Goal: Information Seeking & Learning: Learn about a topic

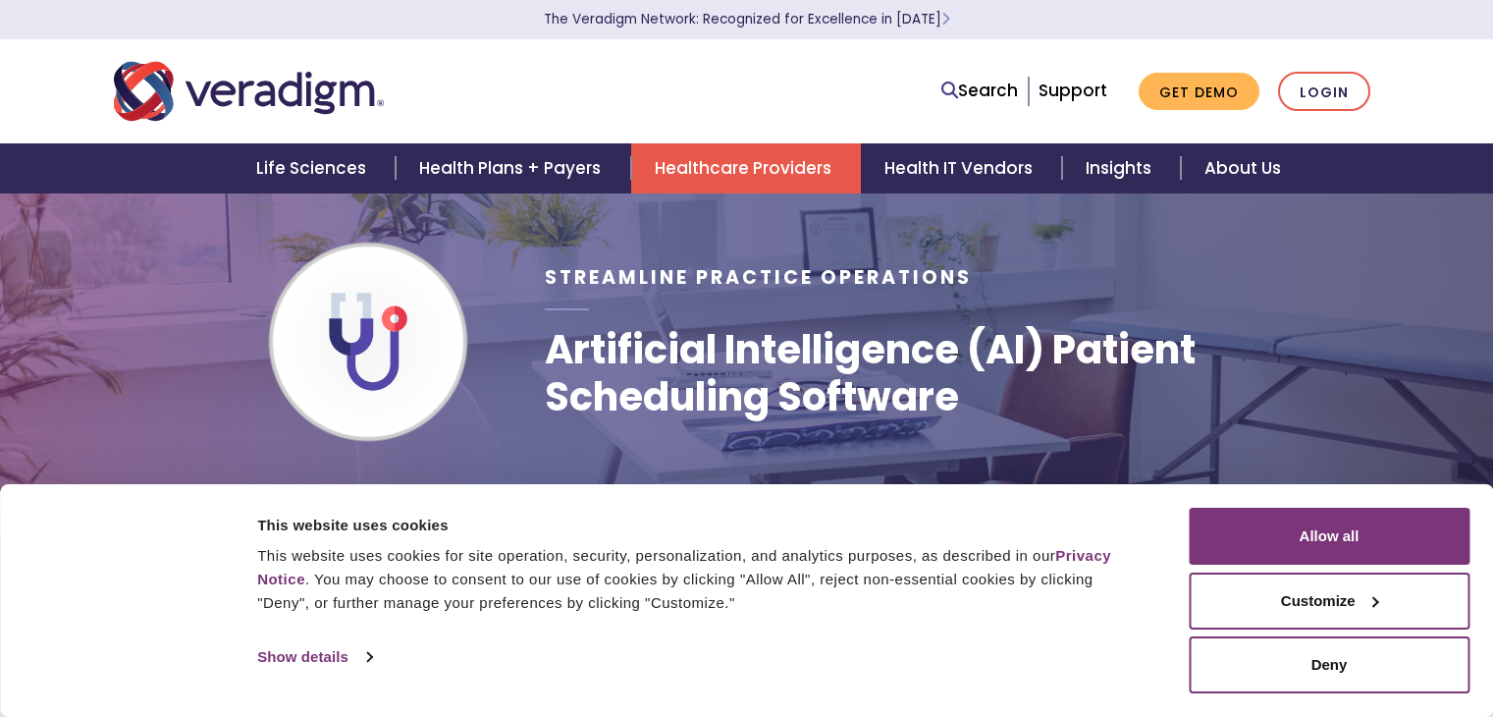
scroll to position [164, 0]
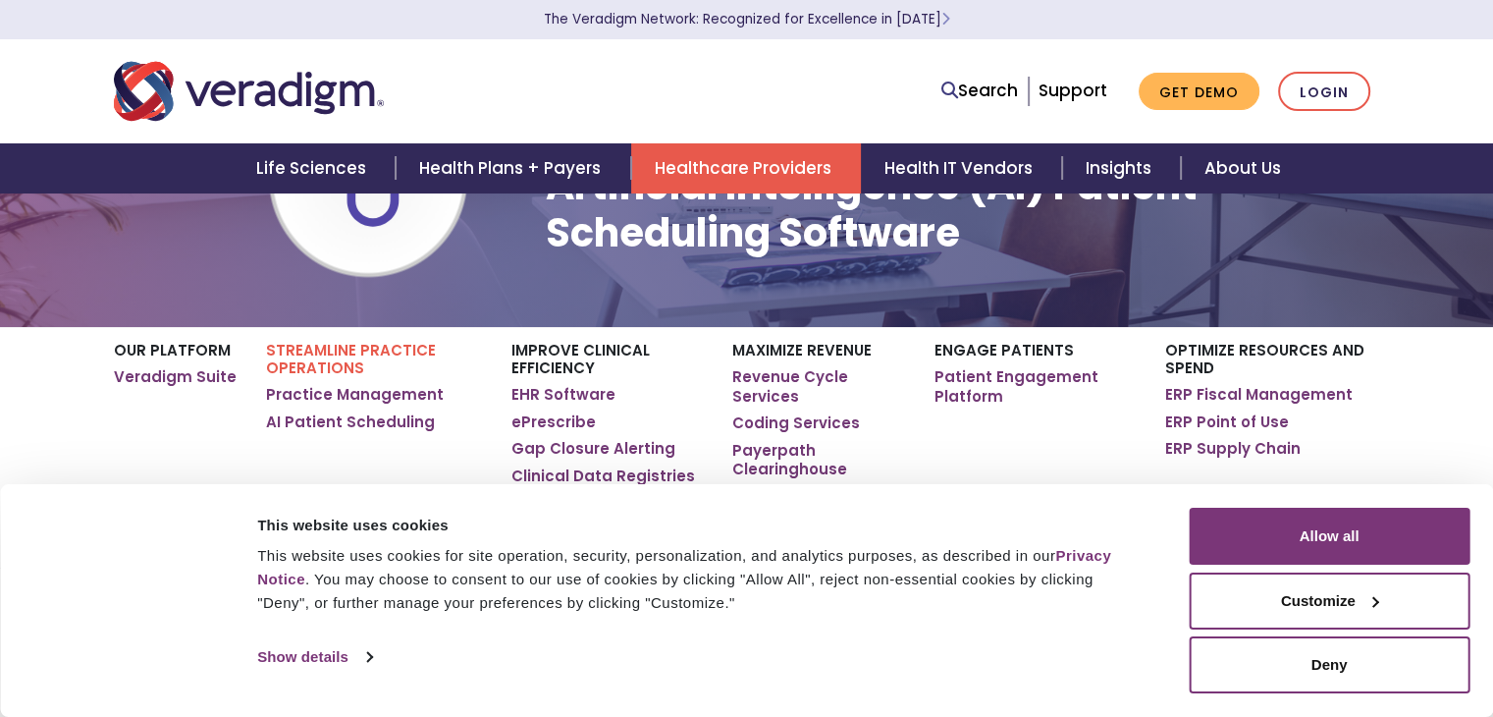
click at [1378, 542] on button "Allow all" at bounding box center [1329, 536] width 281 height 57
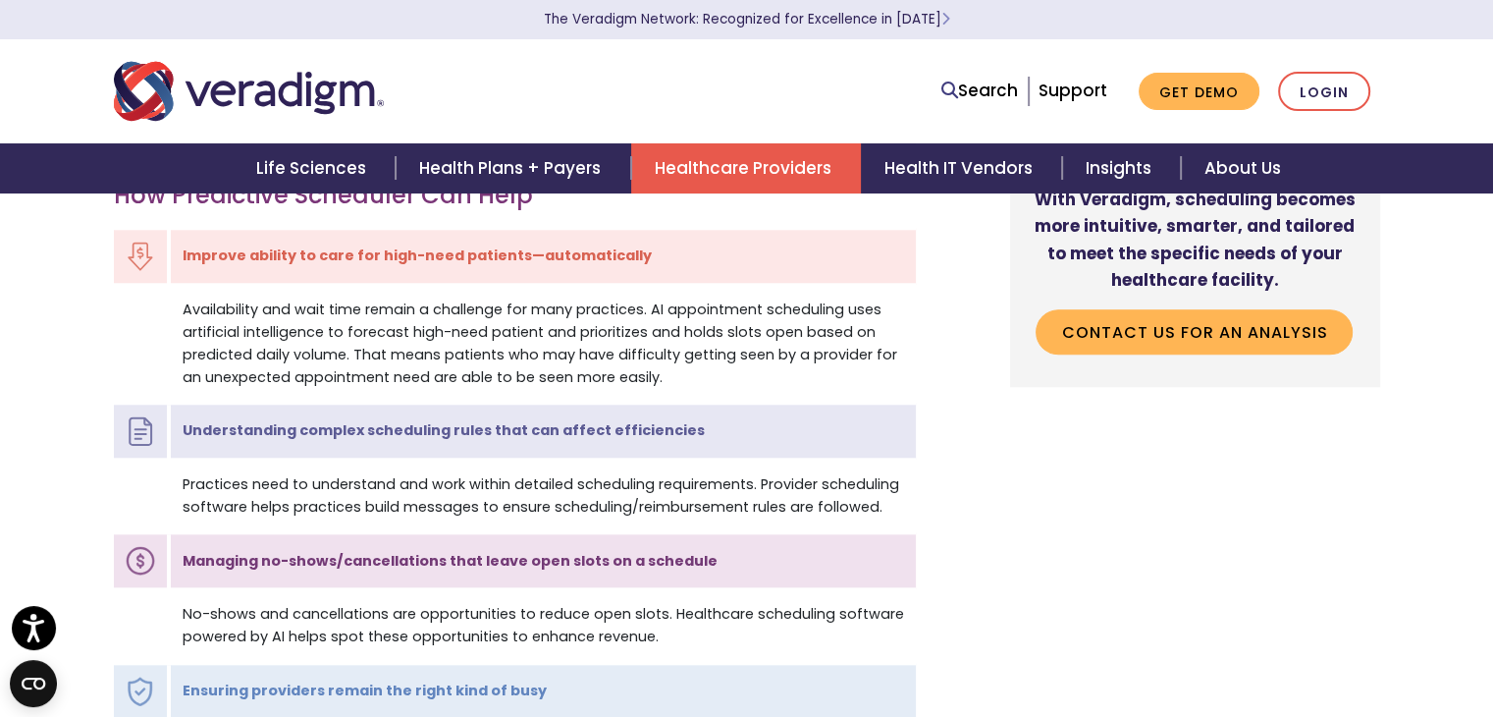
scroll to position [1783, 0]
click at [292, 615] on td "No-shows and cancellations are opportunities to reduce open slots. Healthcare s…" at bounding box center [542, 623] width 747 height 73
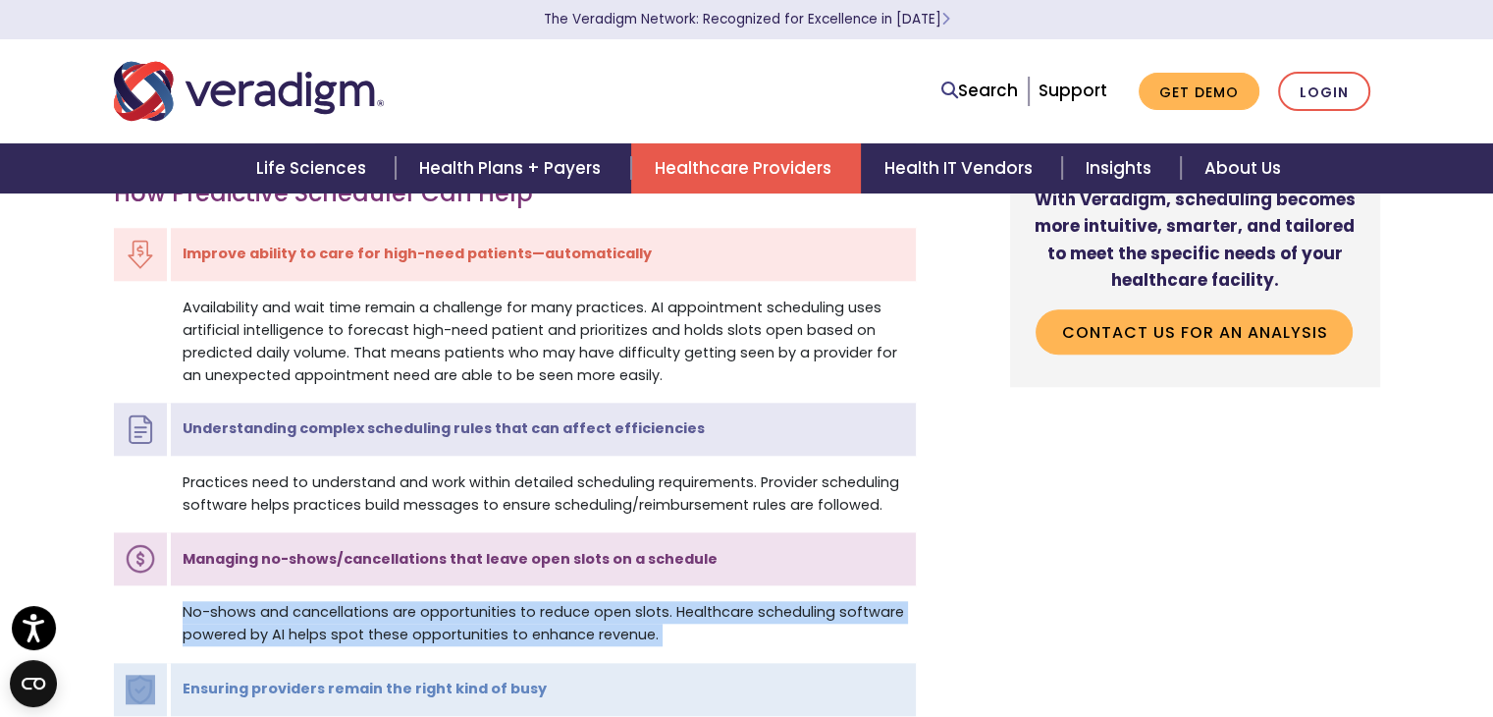
click at [292, 615] on td "No-shows and cancellations are opportunities to reduce open slots. Healthcare s…" at bounding box center [542, 623] width 747 height 73
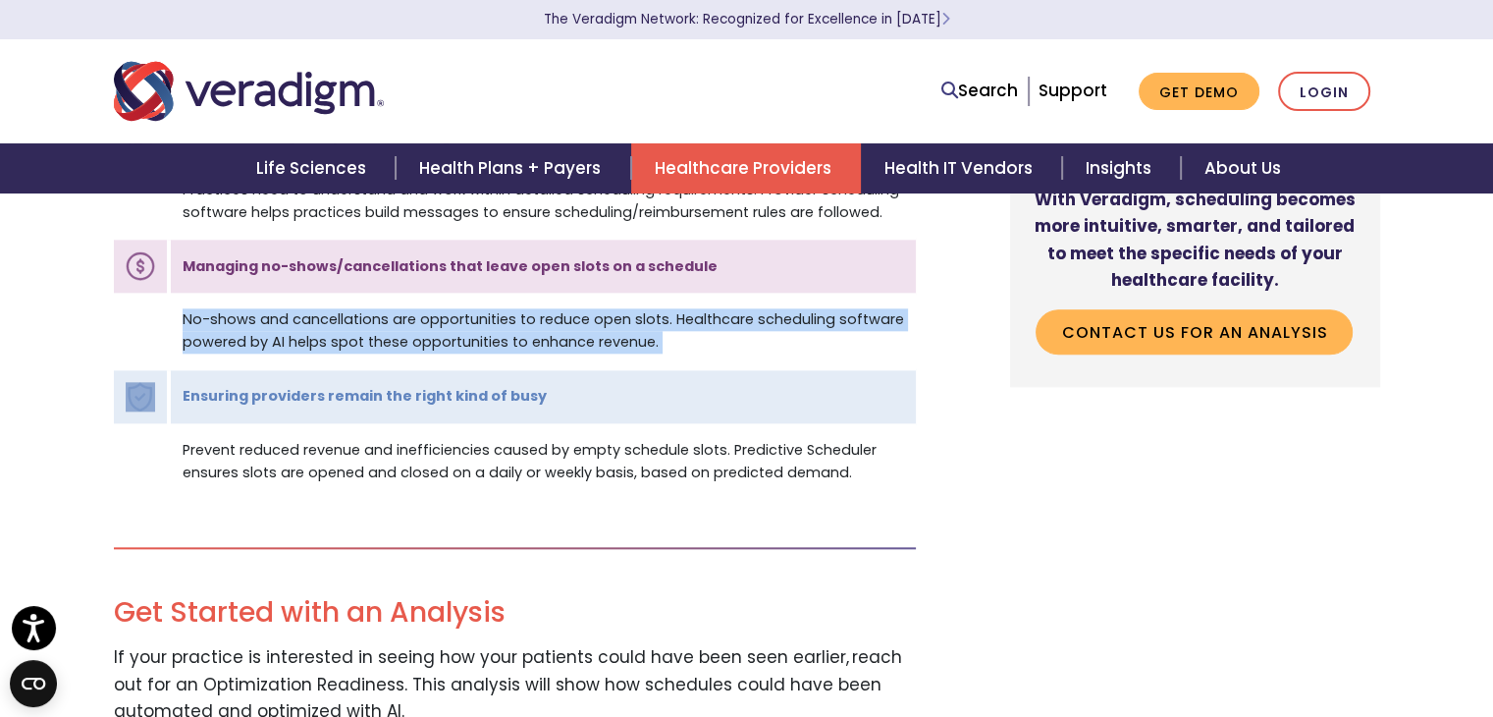
scroll to position [2081, 0]
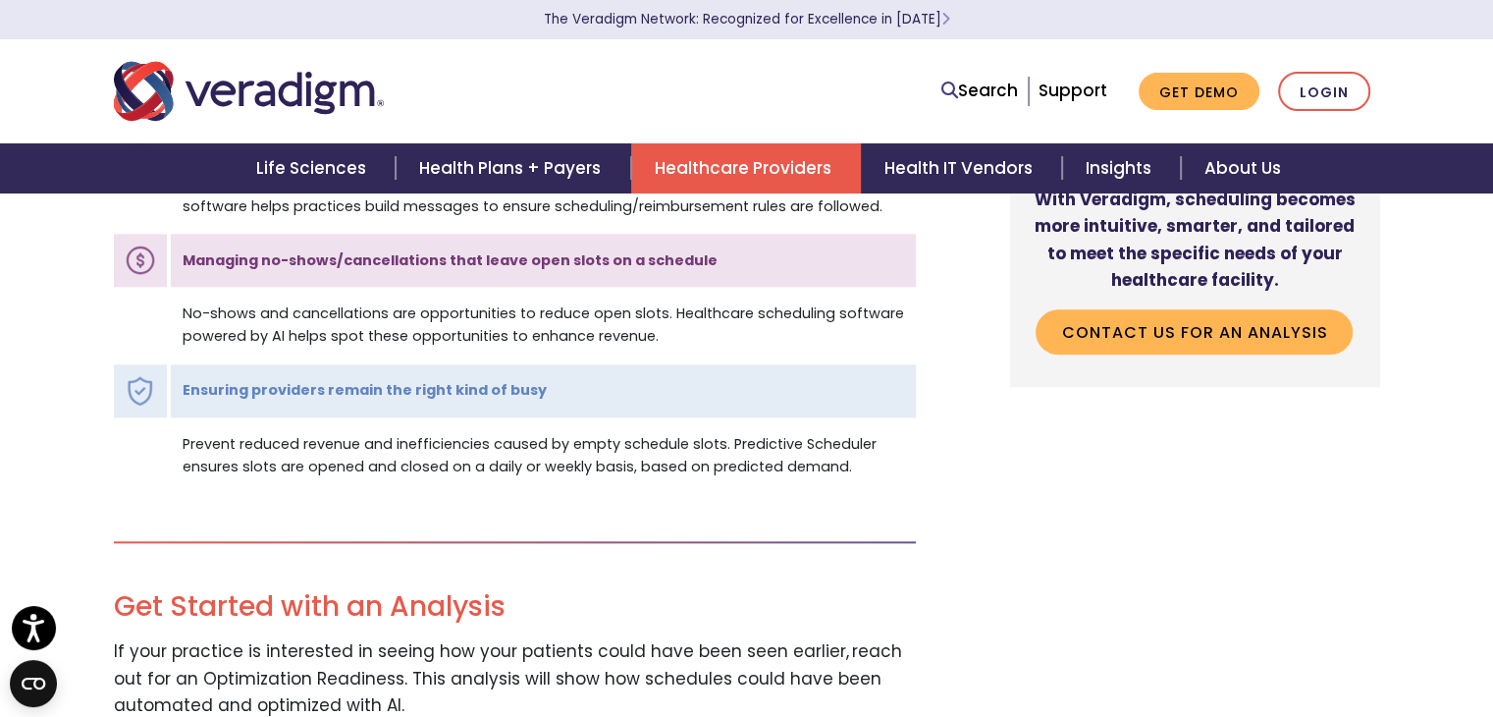
click at [414, 458] on td "Prevent reduced revenue and inefficiencies caused by empty schedule slots. Pred…" at bounding box center [542, 455] width 747 height 73
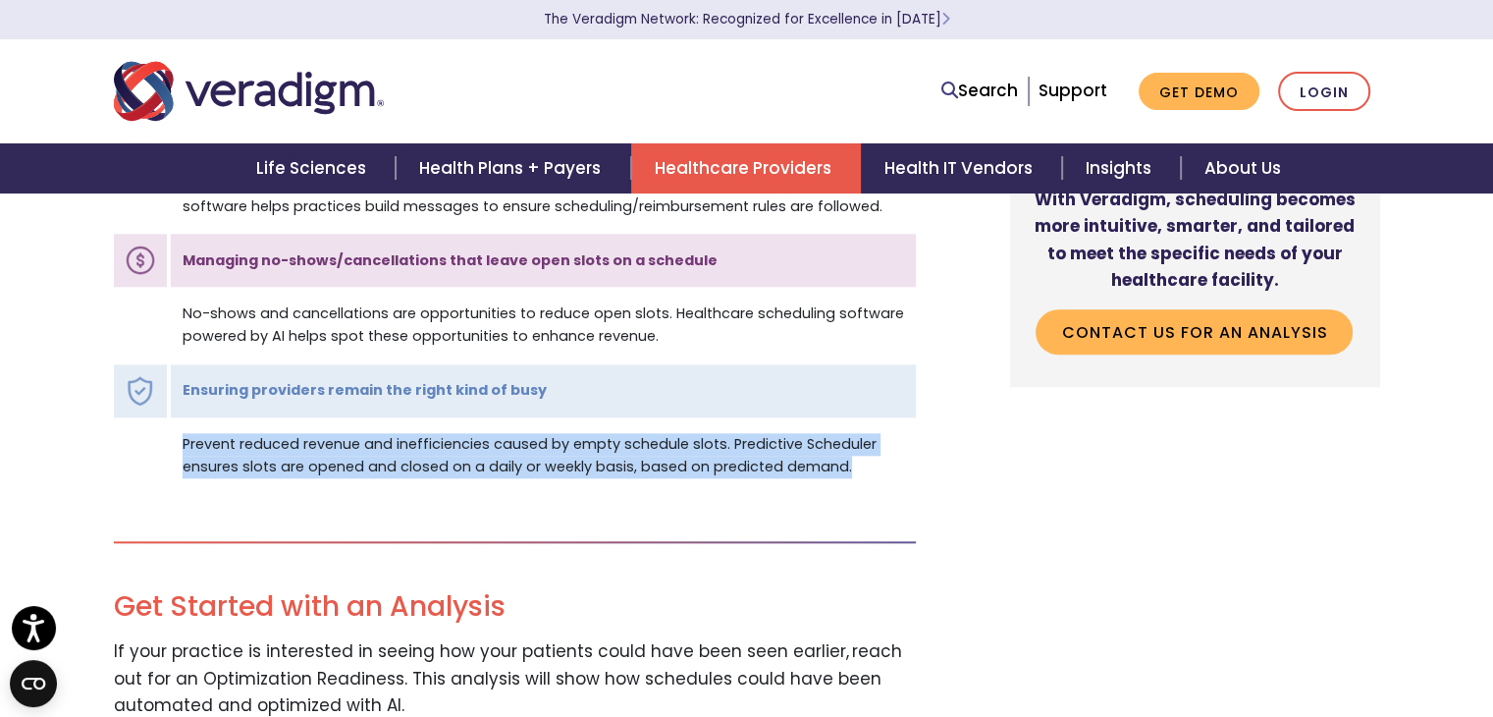
click at [414, 458] on td "Prevent reduced revenue and inefficiencies caused by empty schedule slots. Pred…" at bounding box center [542, 455] width 747 height 73
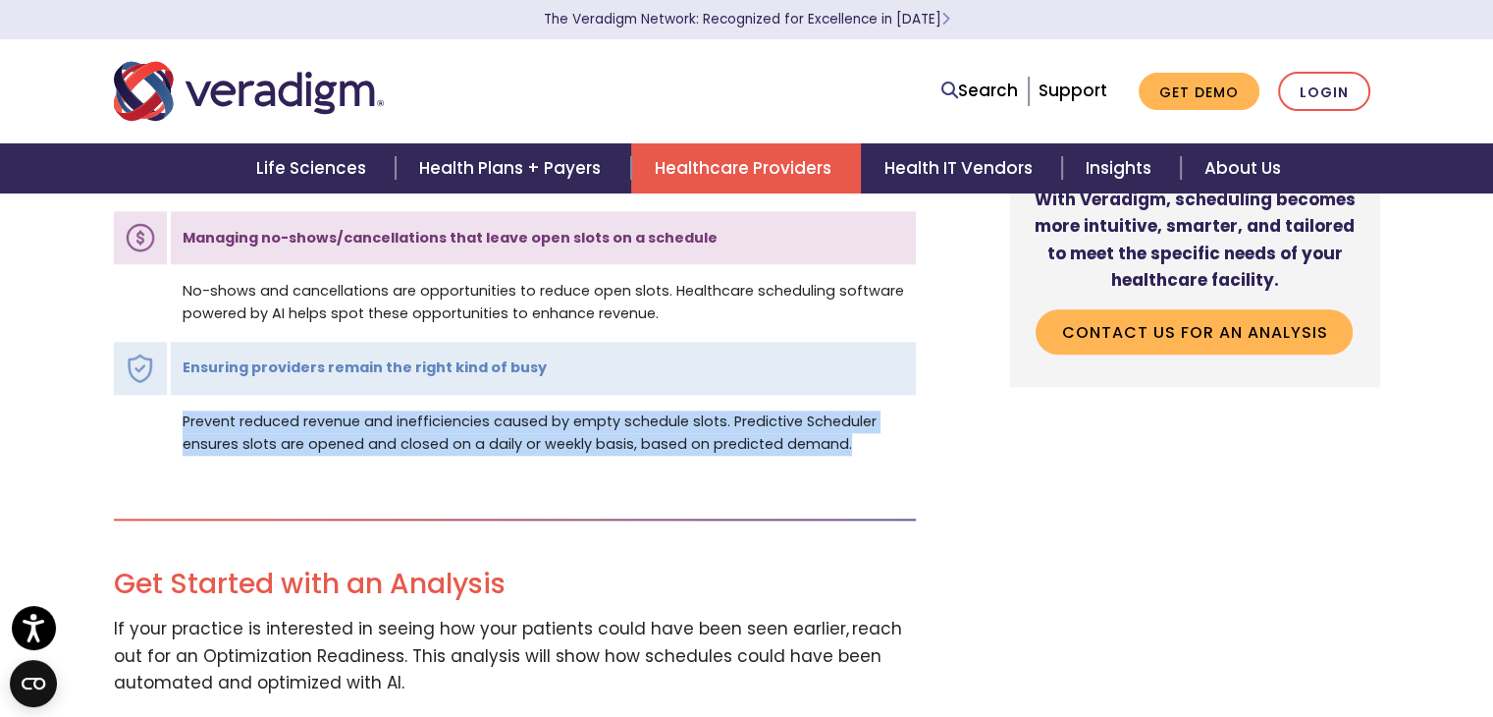
scroll to position [2108, 0]
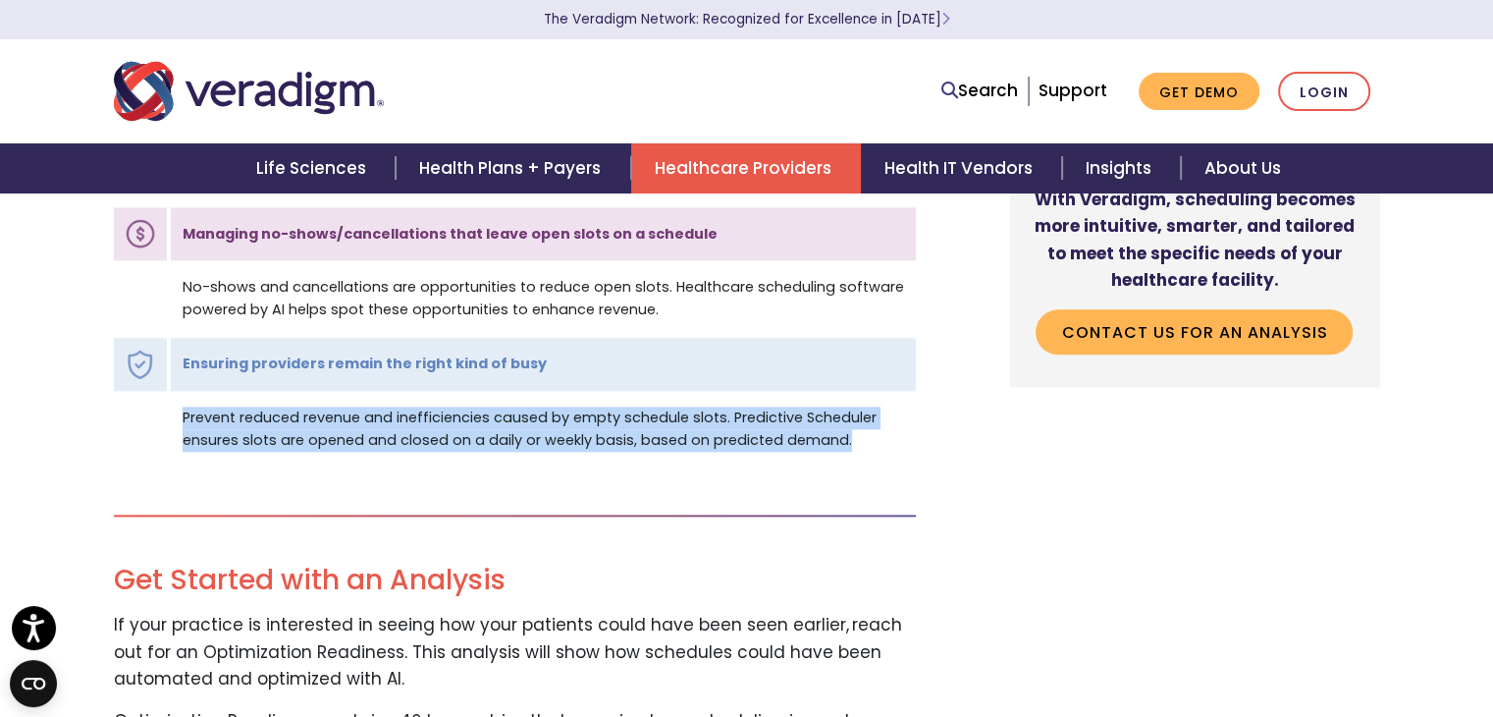
click at [487, 441] on td "Prevent reduced revenue and inefficiencies caused by empty schedule slots. Pred…" at bounding box center [542, 429] width 747 height 73
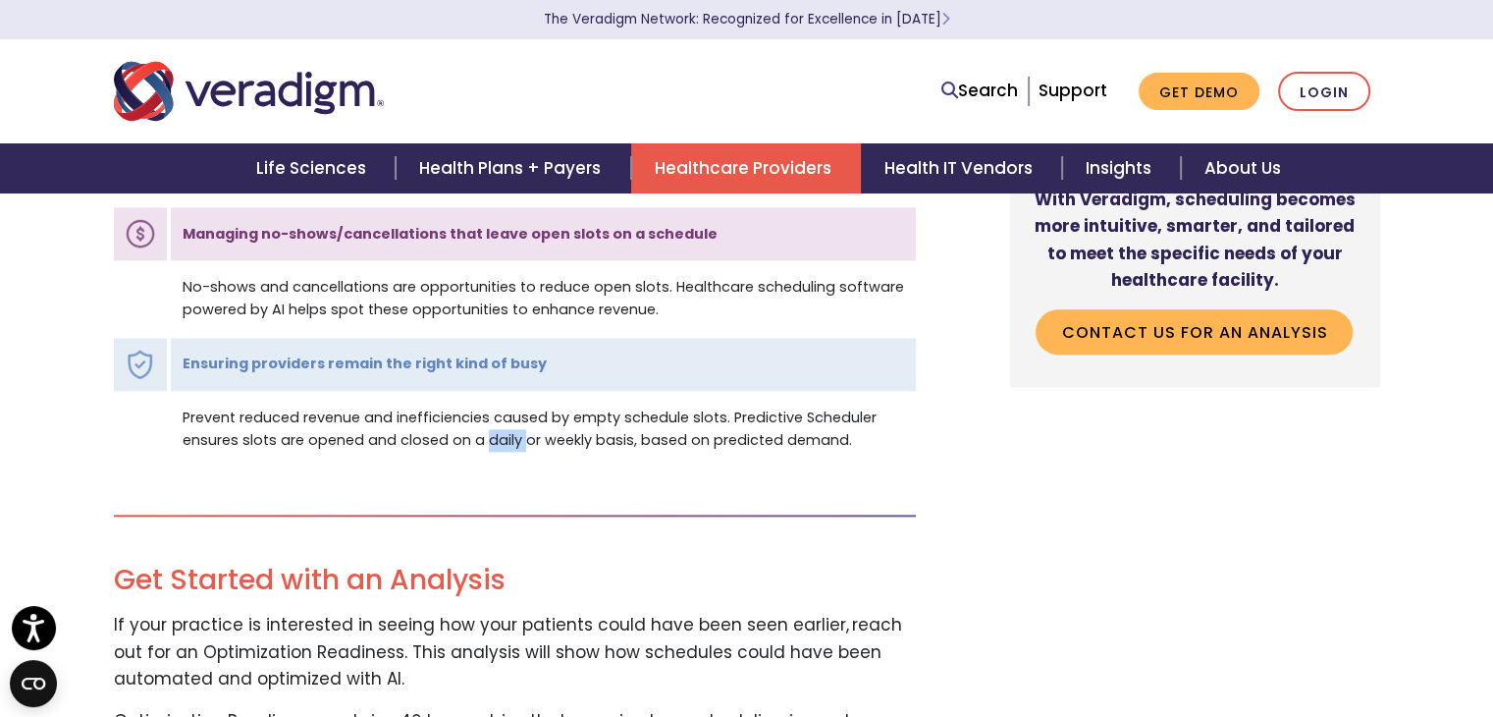
click at [487, 441] on td "Prevent reduced revenue and inefficiencies caused by empty schedule slots. Pred…" at bounding box center [542, 429] width 747 height 73
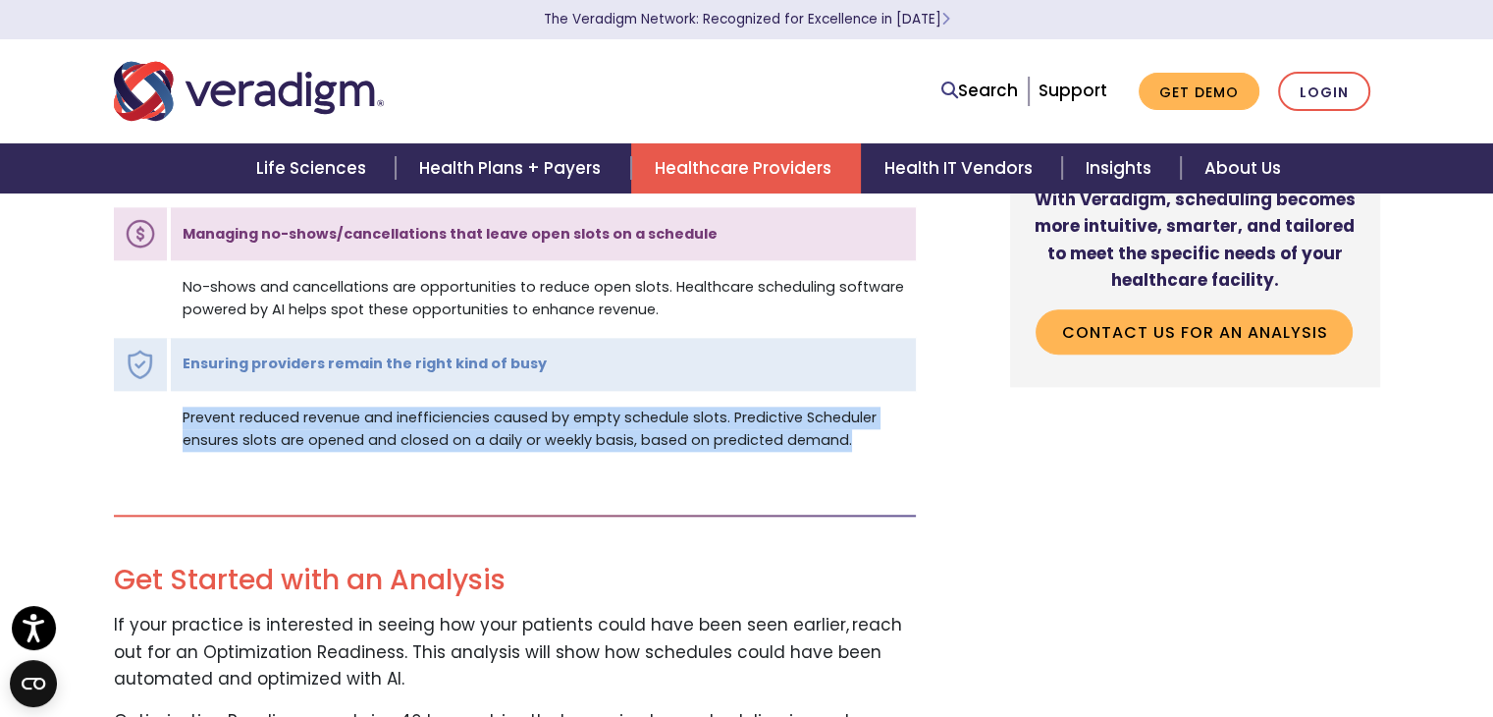
click at [487, 441] on td "Prevent reduced revenue and inefficiencies caused by empty schedule slots. Pred…" at bounding box center [542, 429] width 747 height 73
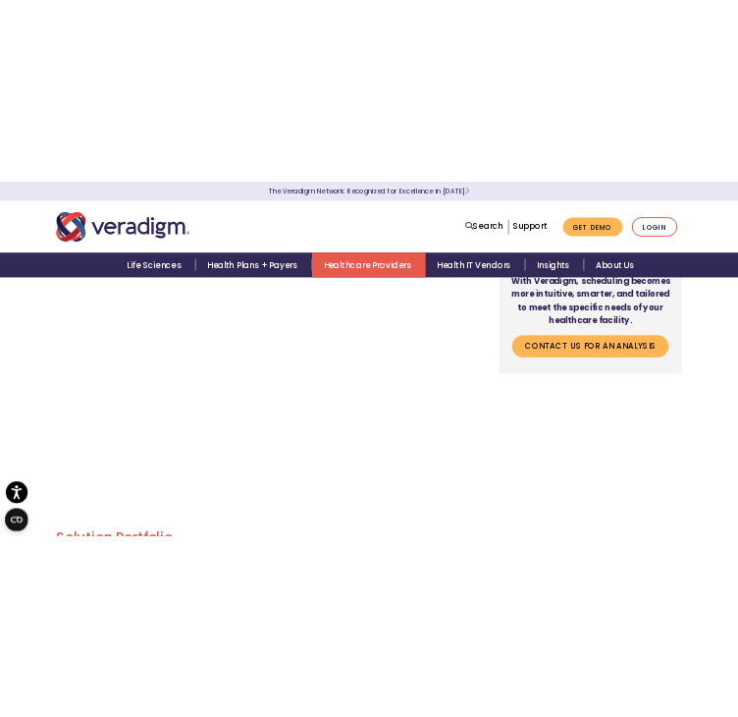
scroll to position [2780, 0]
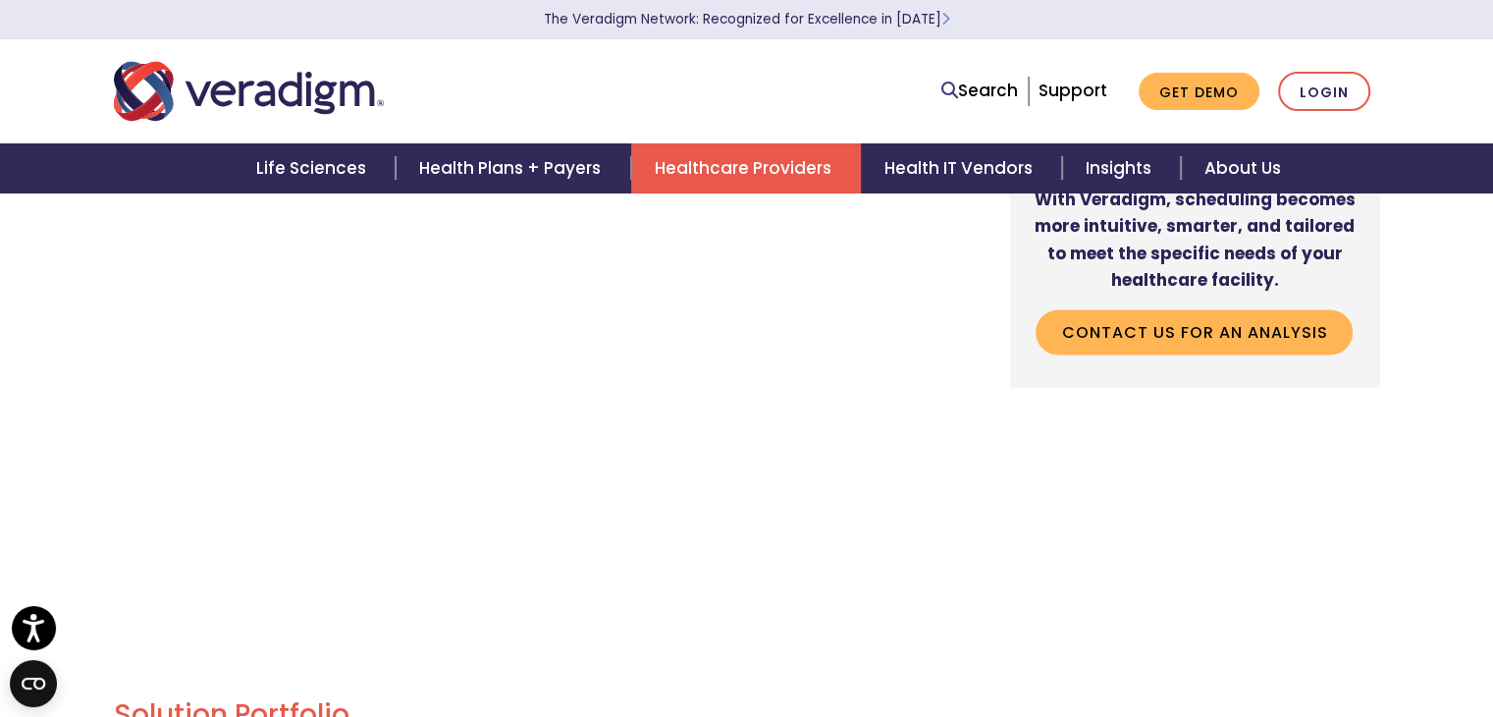
click at [1037, 574] on div "With Veradigm, scheduling becomes more intuitive, smarter, and tailored to meet…" at bounding box center [1179, 31] width 432 height 4066
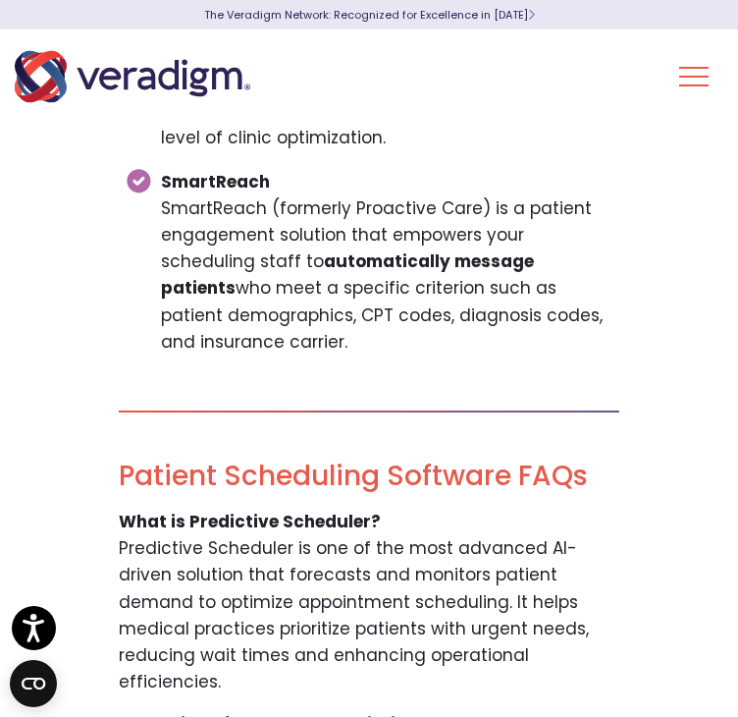
scroll to position [4401, 0]
